Goal: Task Accomplishment & Management: Manage account settings

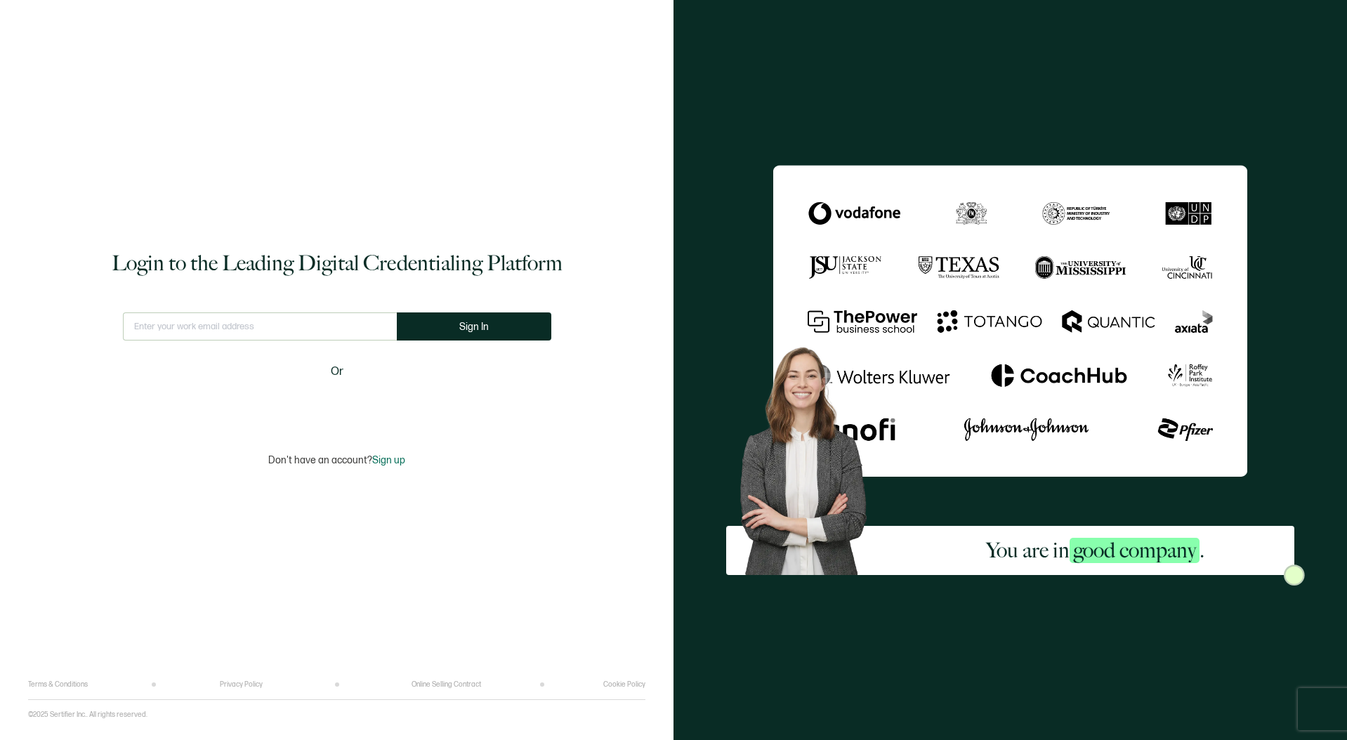
click at [244, 323] on input "text" at bounding box center [260, 326] width 274 height 28
type input "d"
paste input "mailto:[PERSON_NAME][EMAIL_ADDRESS][PERSON_NAME][DOMAIN_NAME]"
click at [470, 327] on span "Sign In" at bounding box center [473, 327] width 29 height 11
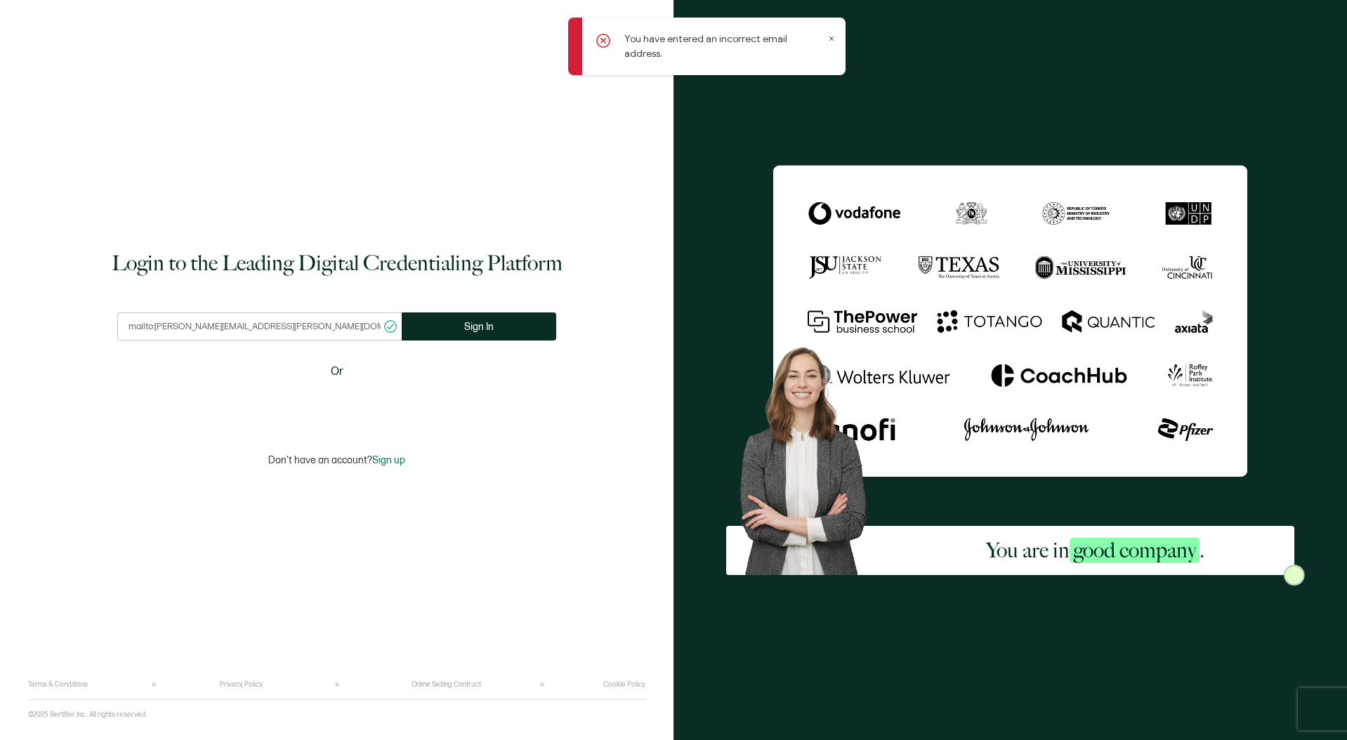
drag, startPoint x: 162, startPoint y: 326, endPoint x: 97, endPoint y: 323, distance: 64.7
click at [97, 323] on div "Login to the Leading Digital Credentialing Platform mailto:[PERSON_NAME][EMAIL_…" at bounding box center [336, 350] width 617 height 659
type input "[PERSON_NAME][EMAIL_ADDRESS][PERSON_NAME][DOMAIN_NAME]"
click at [461, 330] on span "Sign In" at bounding box center [473, 327] width 29 height 11
